Goal: Navigation & Orientation: Find specific page/section

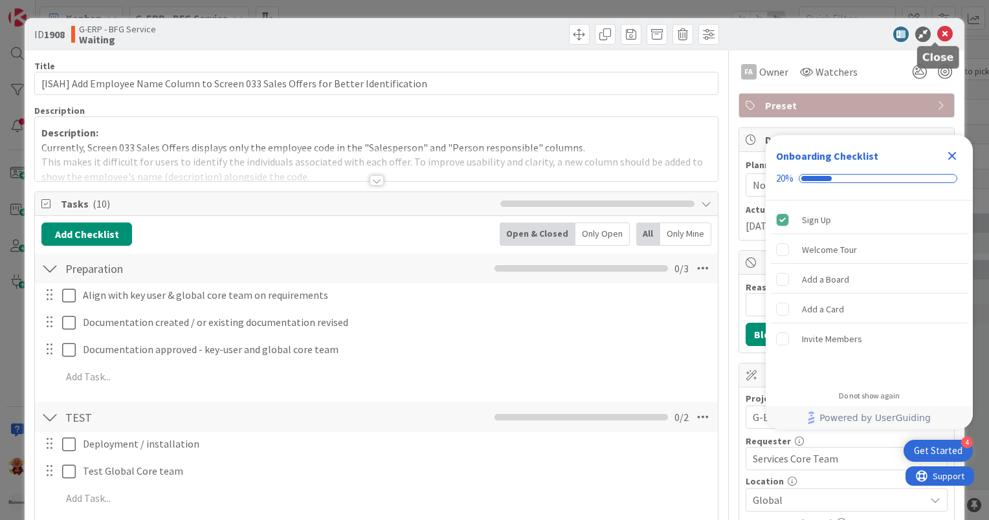
click at [937, 34] on icon at bounding box center [945, 35] width 16 height 16
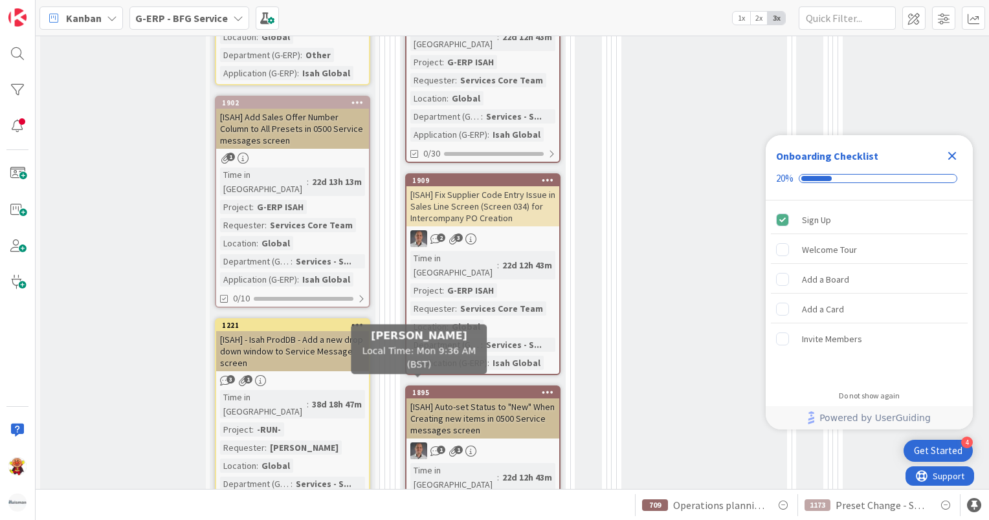
scroll to position [971, 0]
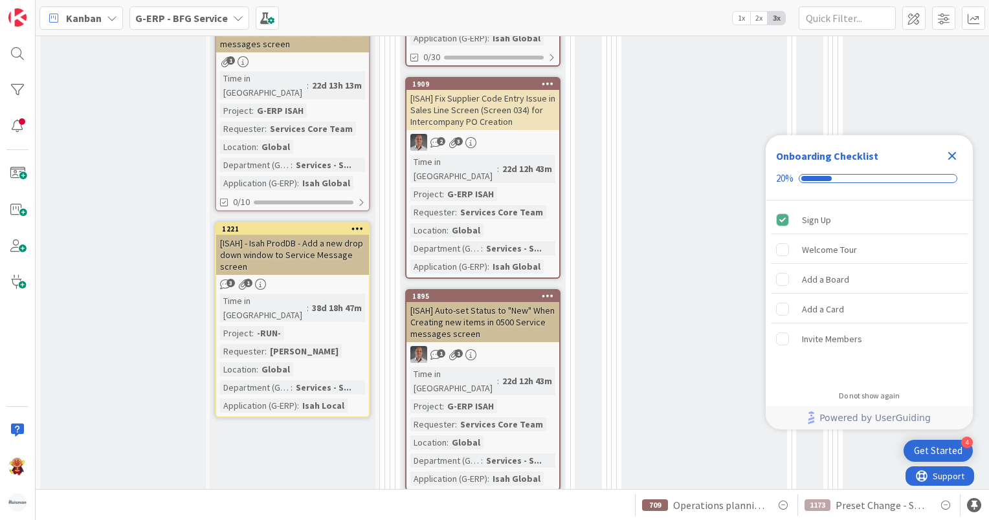
click at [342, 235] on div "[ISAH] - Isah ProdDB - Add a new drop down window to Service Message screen" at bounding box center [292, 255] width 153 height 40
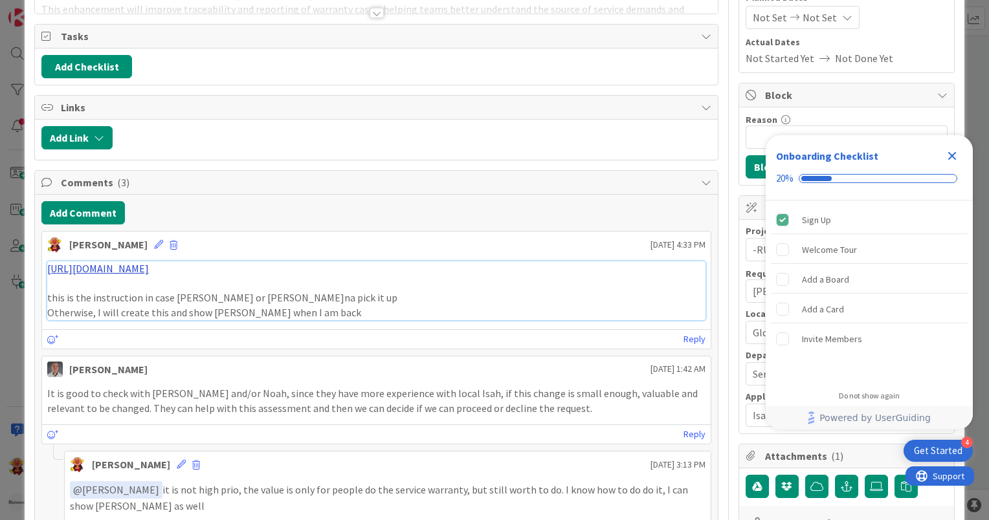
click at [149, 275] on link "[URL][DOMAIN_NAME]" at bounding box center [98, 268] width 102 height 13
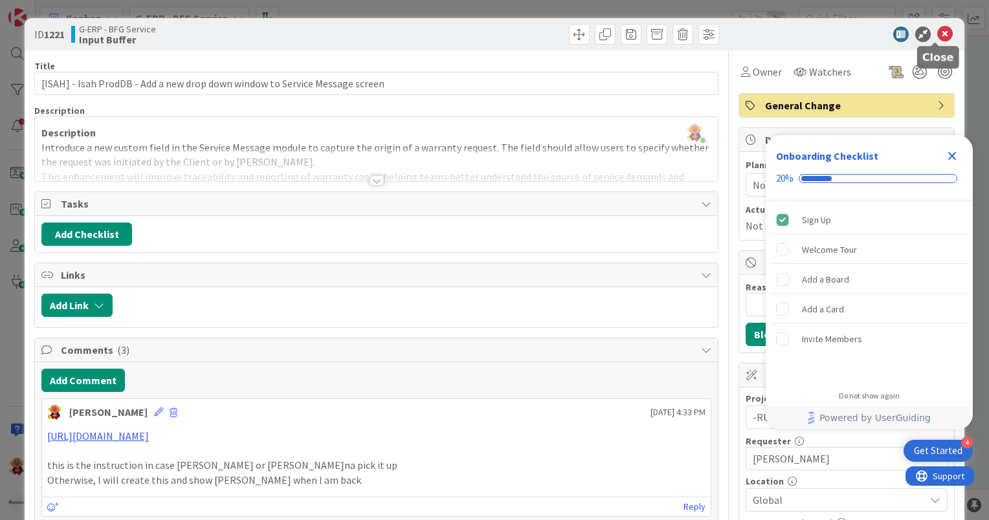
click at [943, 34] on icon at bounding box center [945, 35] width 16 height 16
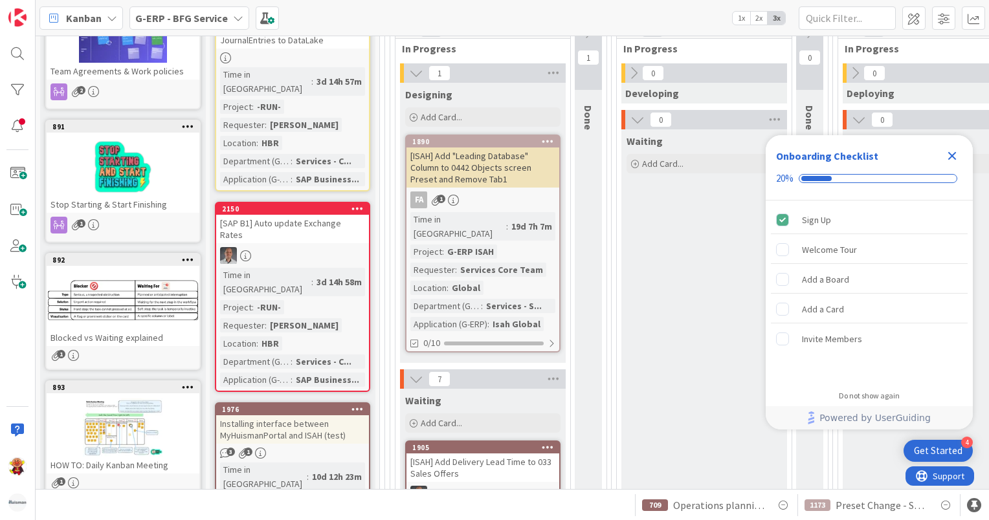
scroll to position [129, 0]
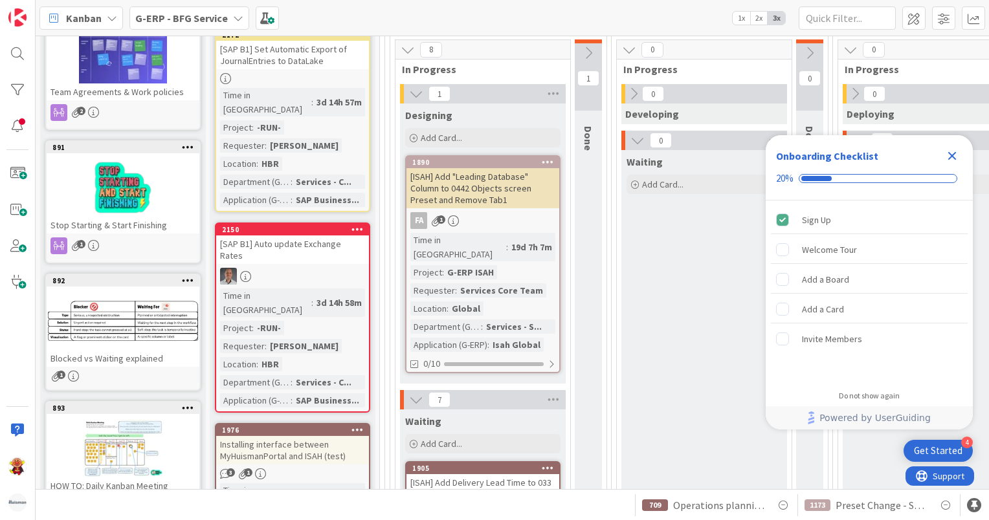
click at [508, 208] on div "1890 [ISAH] Add "Leading Database" Column to 0442 Objects screen Preset and Rem…" at bounding box center [482, 264] width 155 height 218
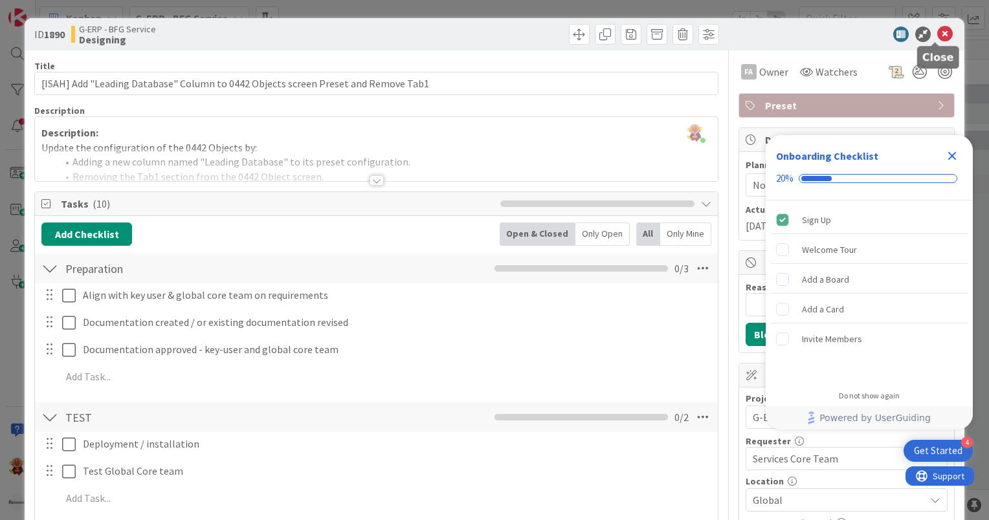
click at [937, 38] on icon at bounding box center [945, 35] width 16 height 16
